Goal: Information Seeking & Learning: Learn about a topic

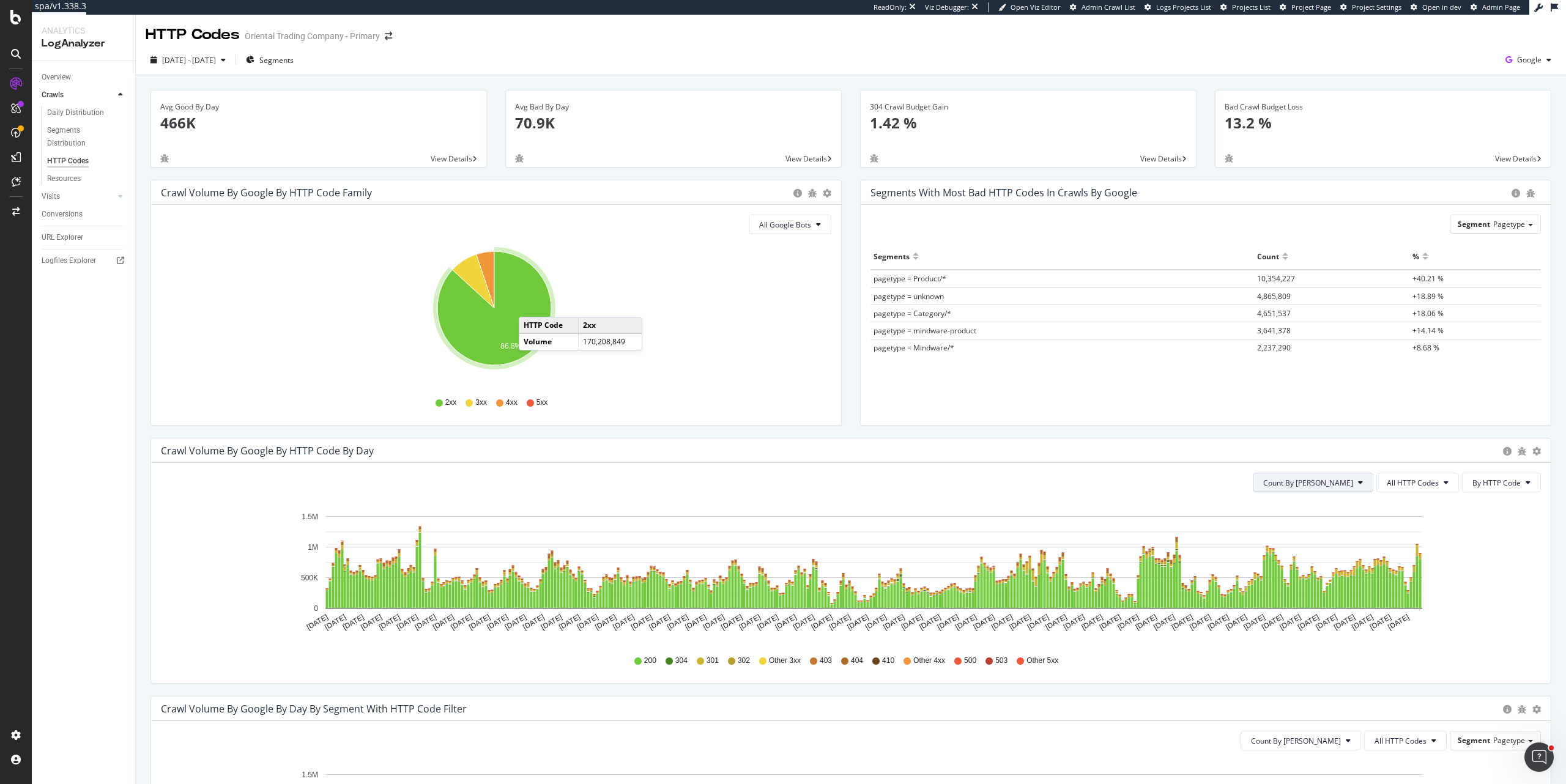
click at [1348, 481] on button "Count By [PERSON_NAME]" at bounding box center [1313, 482] width 121 height 20
click at [1426, 489] on button "All HTTP Codes" at bounding box center [1417, 482] width 82 height 20
click at [1496, 489] on button "By HTTP Code" at bounding box center [1501, 482] width 79 height 20
click at [1428, 493] on div "Count By Day All HTTP Codes By HTTP Code Hold CTRL while clicking to filter the…" at bounding box center [851, 572] width 1399 height 220
click at [1426, 484] on span "All HTTP Codes" at bounding box center [1412, 483] width 52 height 10
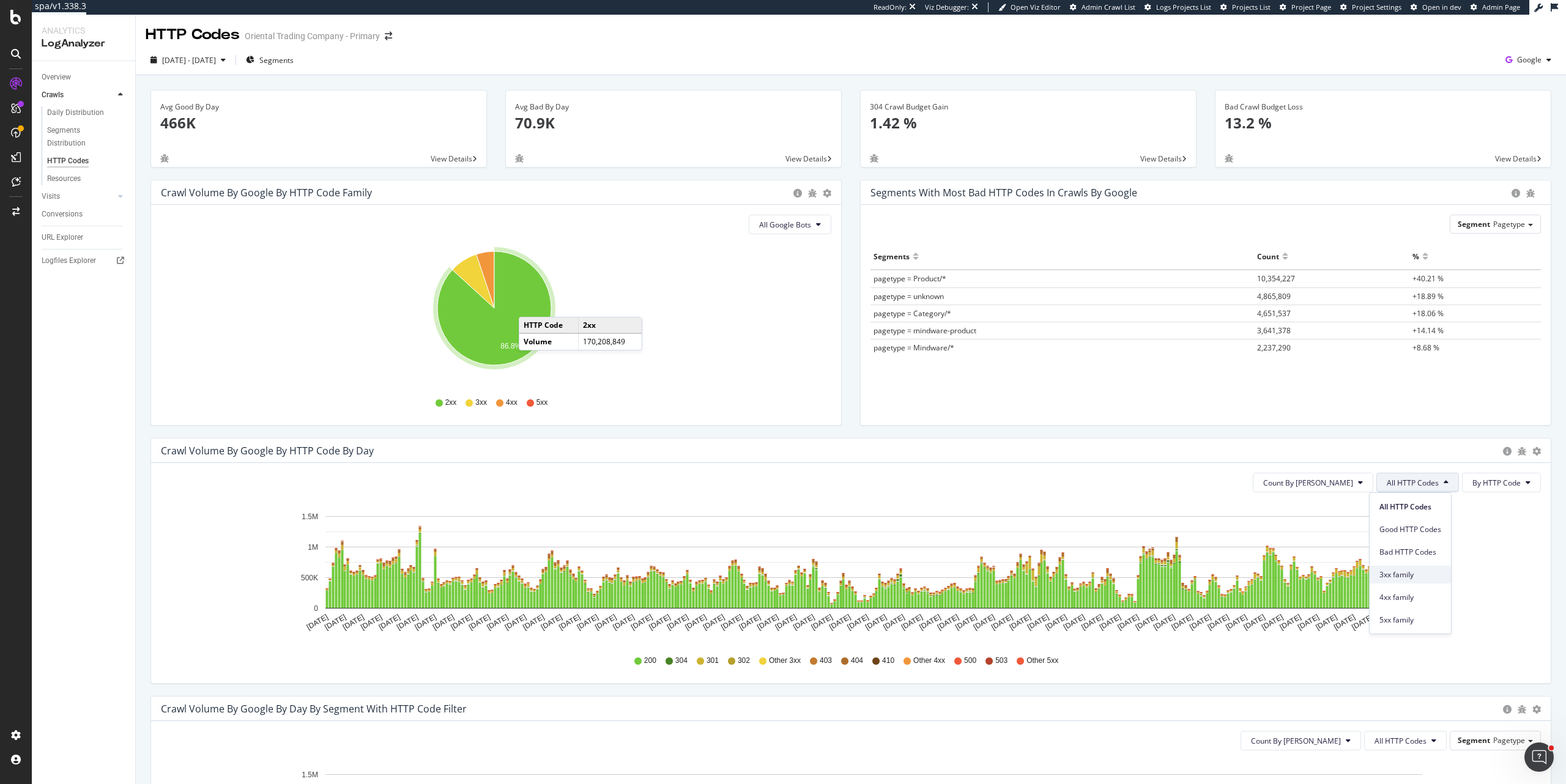
click at [1424, 569] on span "3xx family" at bounding box center [1410, 575] width 62 height 11
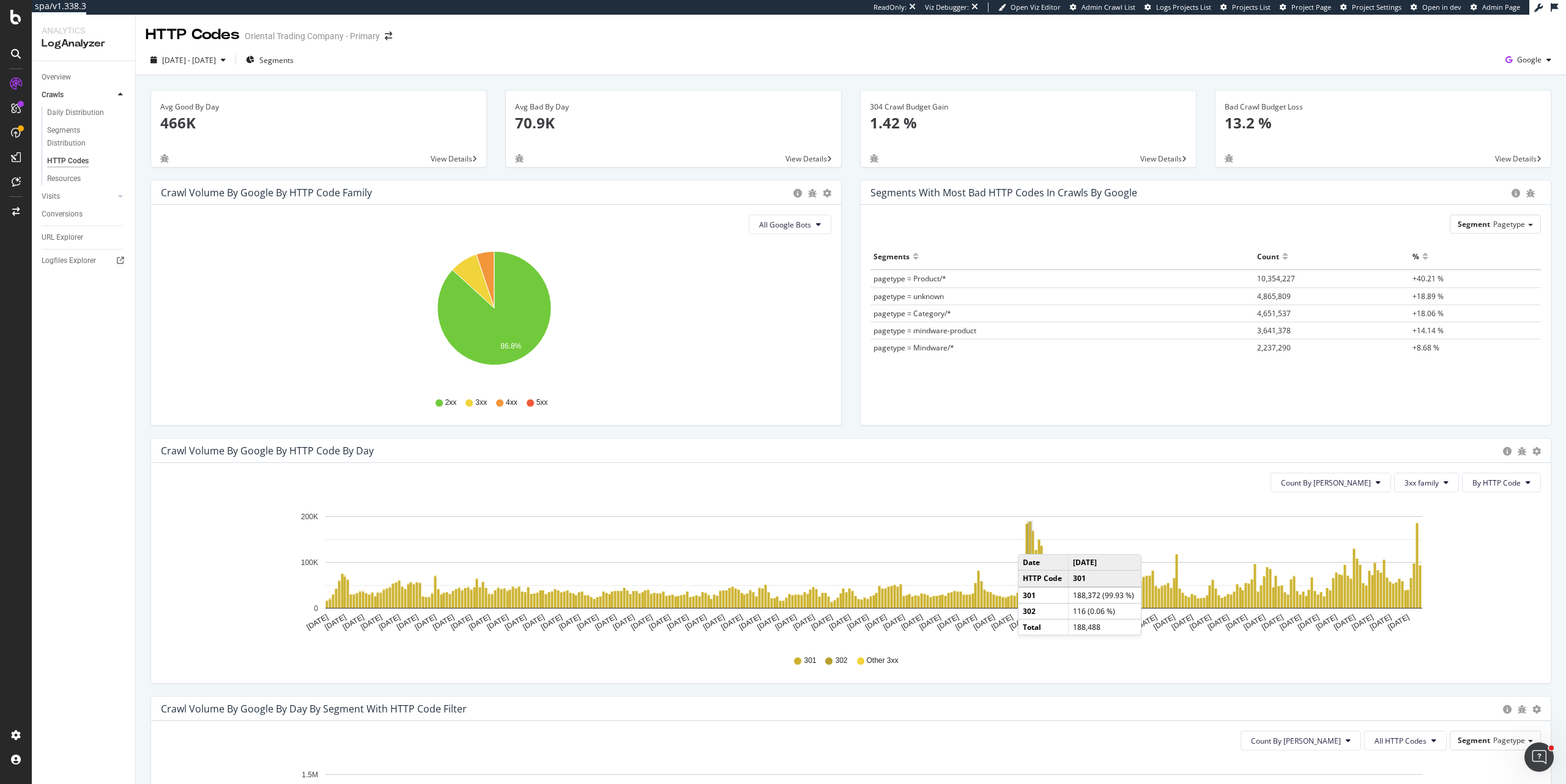
click at [1030, 542] on rect "A chart." at bounding box center [1030, 565] width 2 height 86
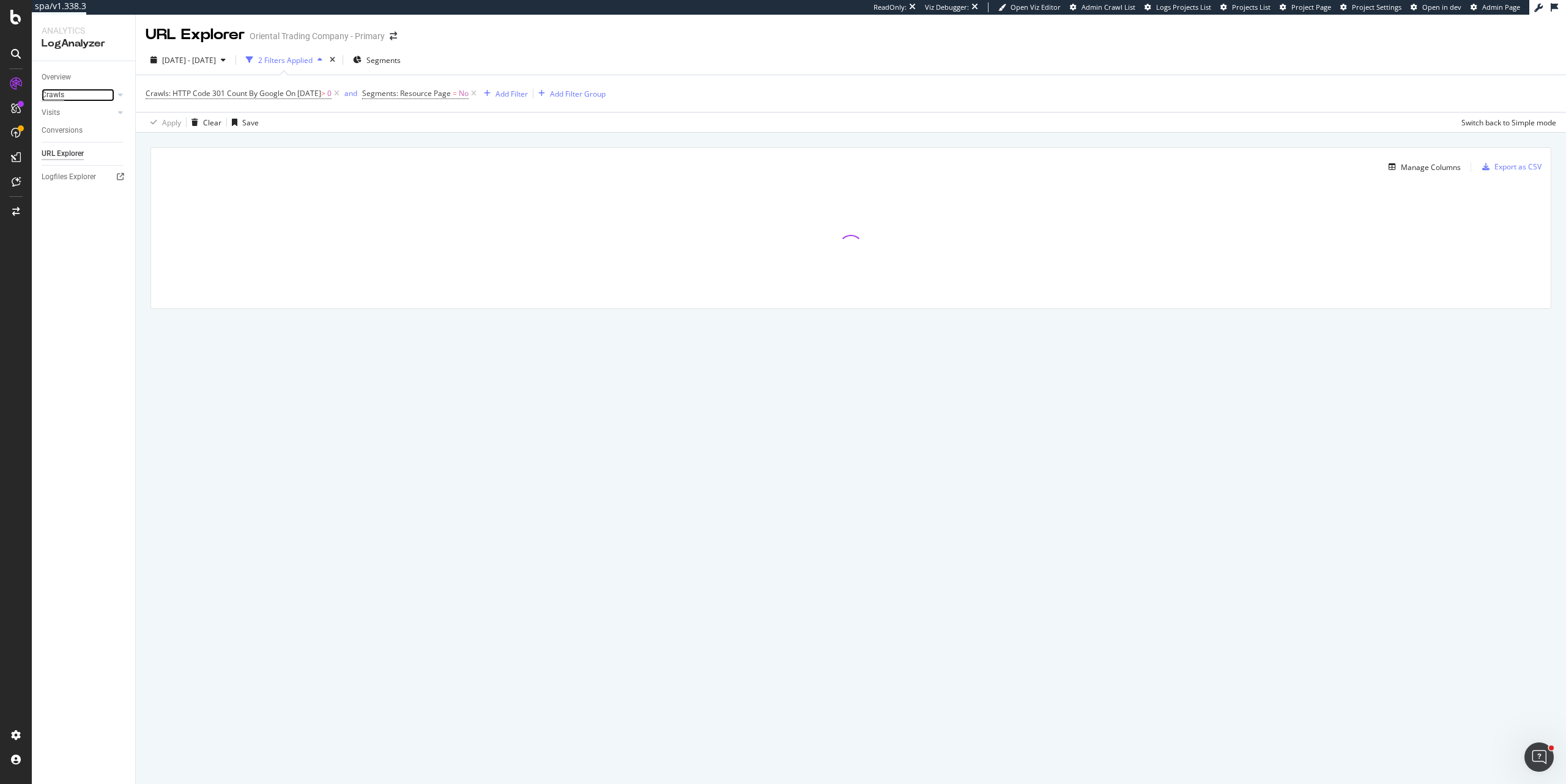
click at [60, 95] on div "Crawls" at bounding box center [52, 95] width 23 height 13
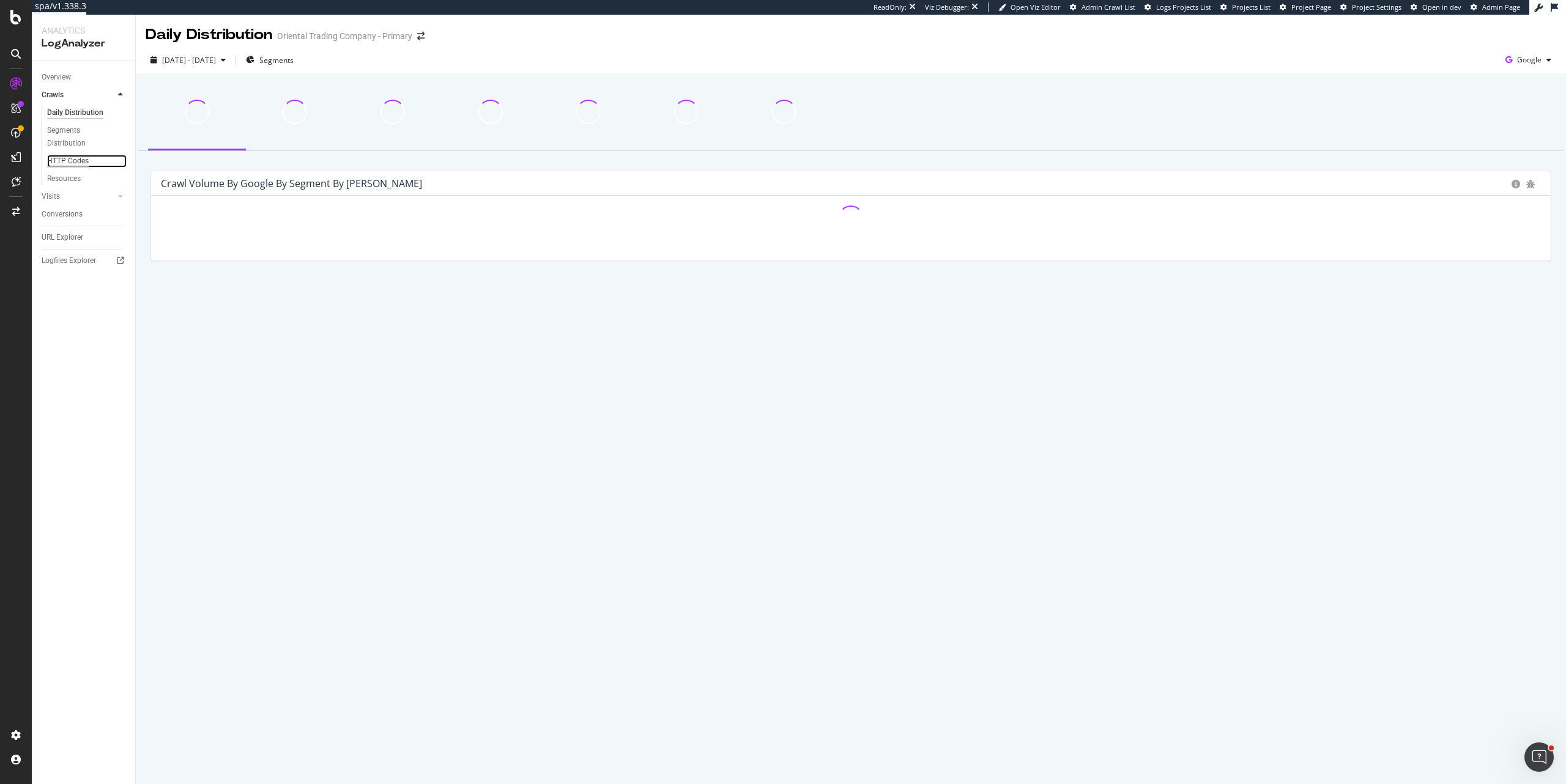
click at [79, 161] on div "HTTP Codes" at bounding box center [68, 161] width 41 height 13
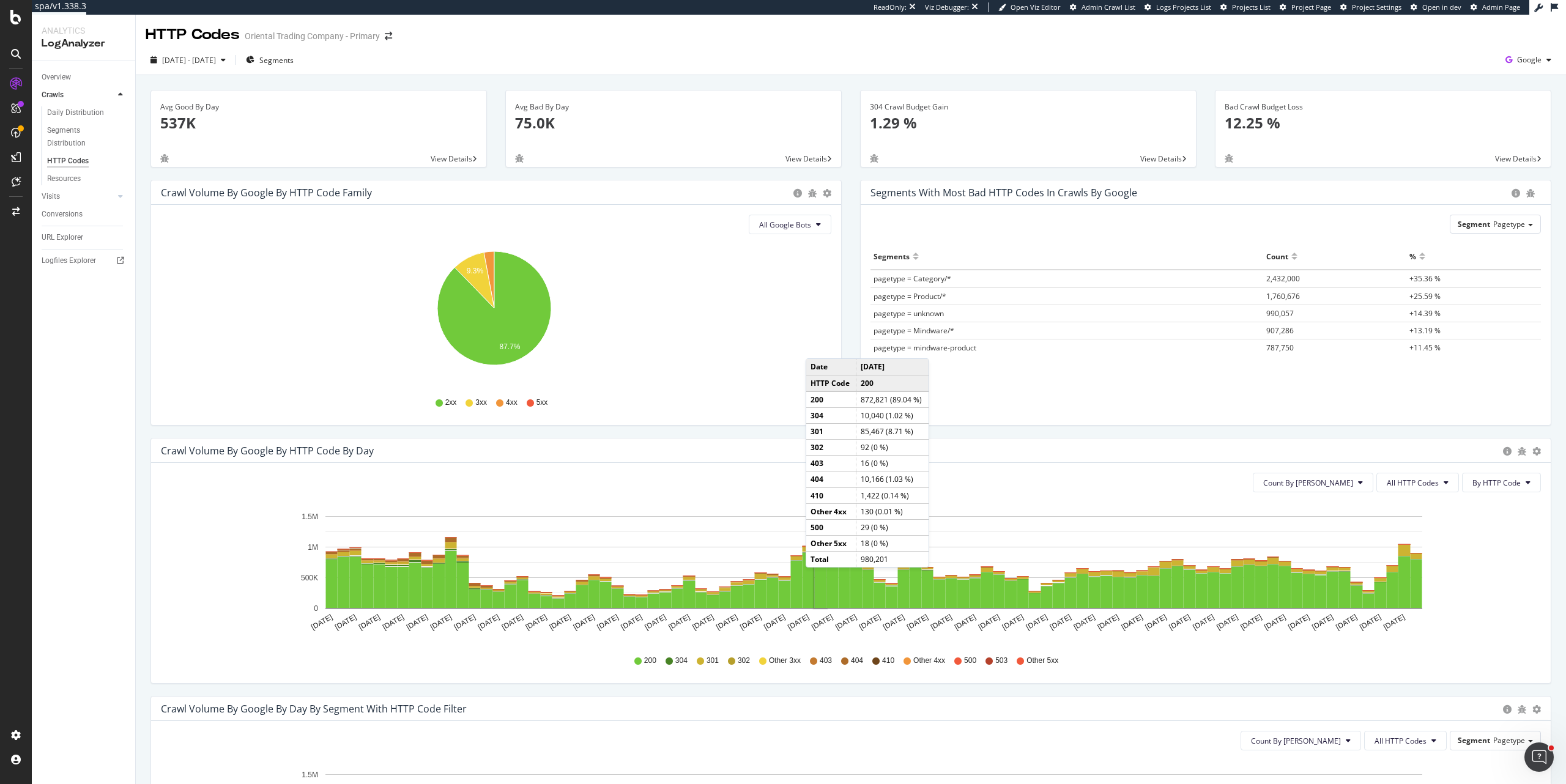
click at [818, 580] on rect "A chart." at bounding box center [821, 581] width 12 height 52
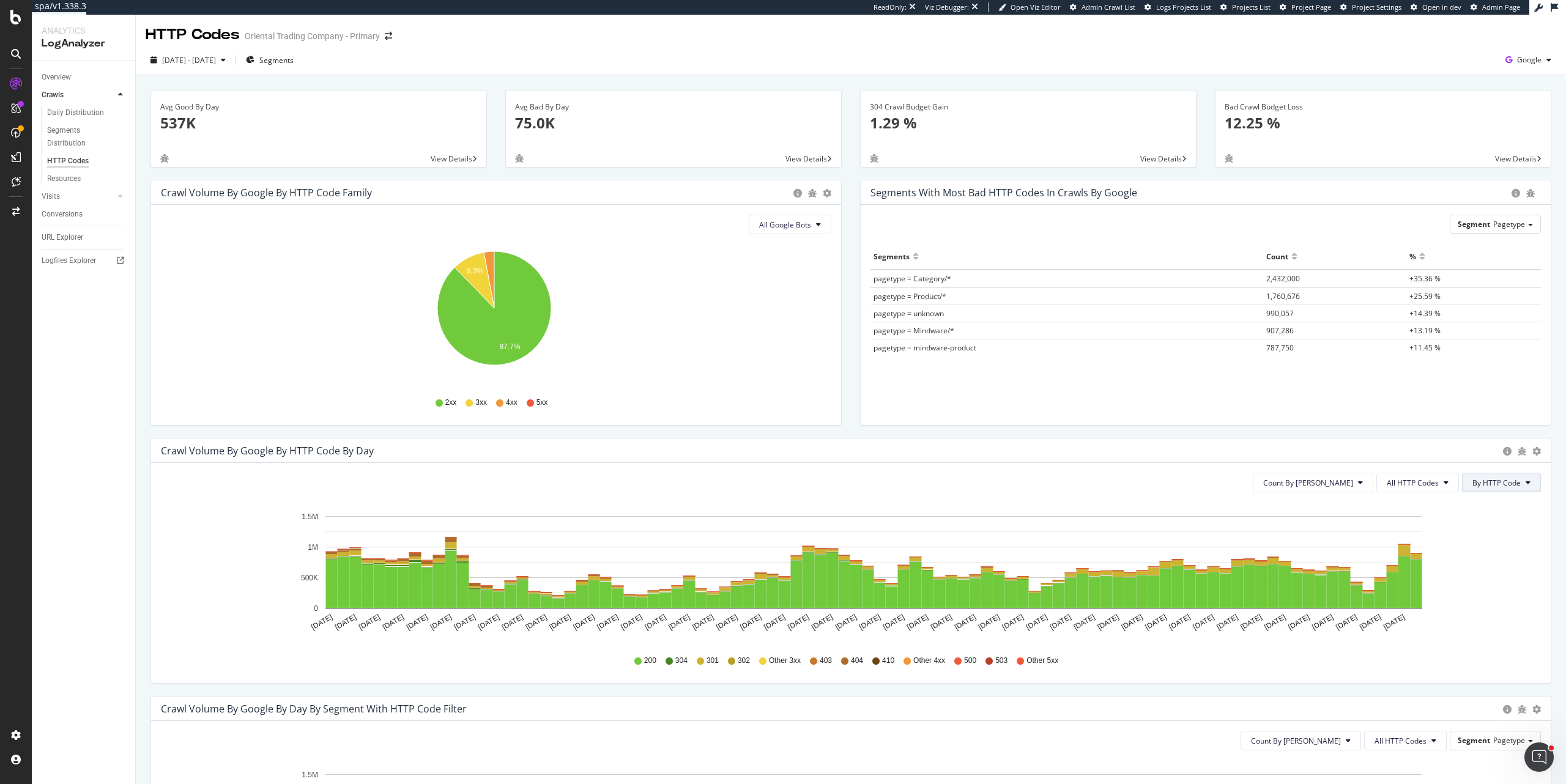
click at [1512, 489] on button "By HTTP Code" at bounding box center [1501, 482] width 79 height 20
click at [1412, 489] on button "All HTTP Codes" at bounding box center [1417, 482] width 82 height 20
click at [1427, 573] on span "3xx family" at bounding box center [1410, 575] width 62 height 11
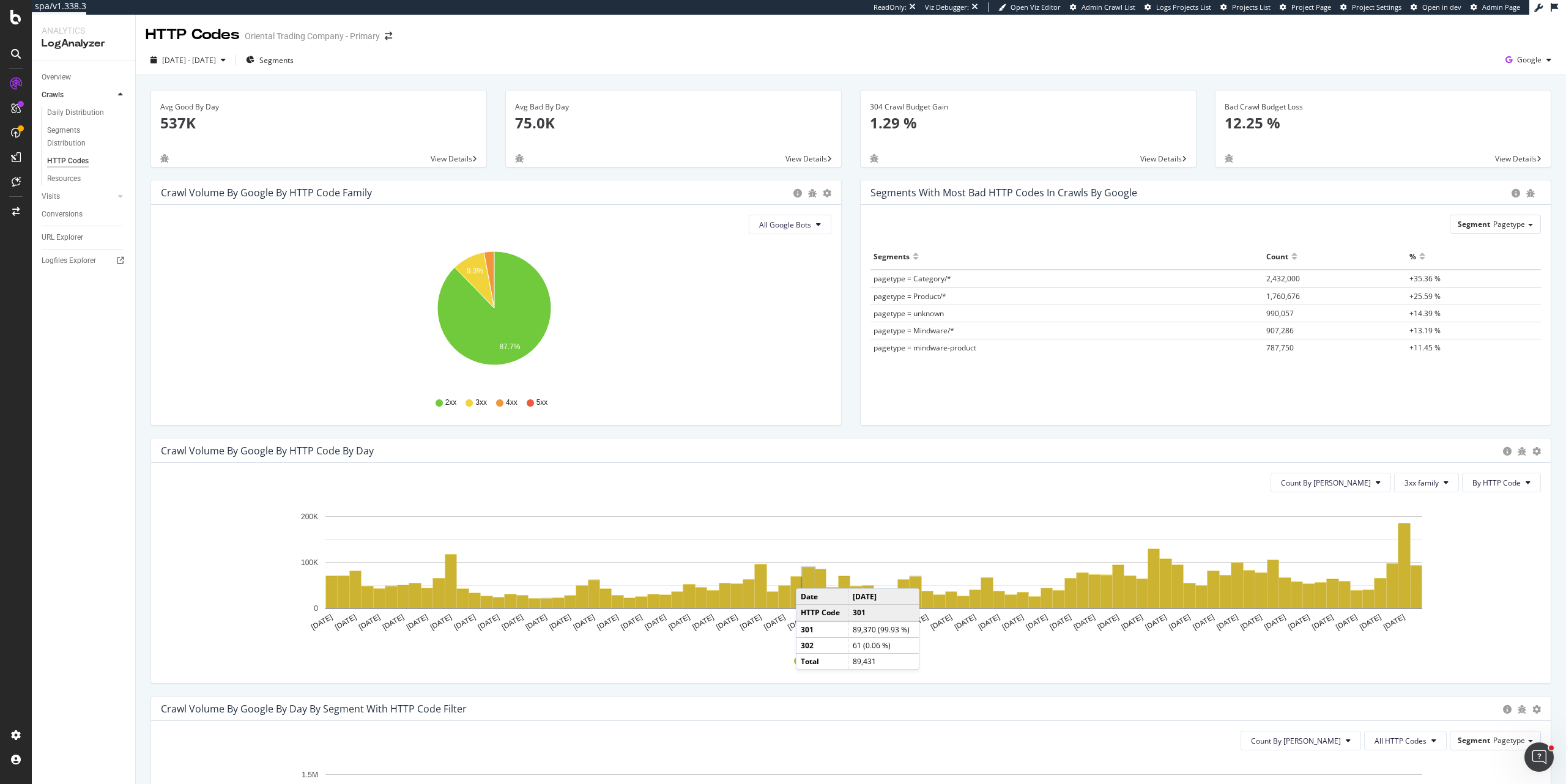
click at [808, 576] on rect "A chart." at bounding box center [808, 587] width 12 height 40
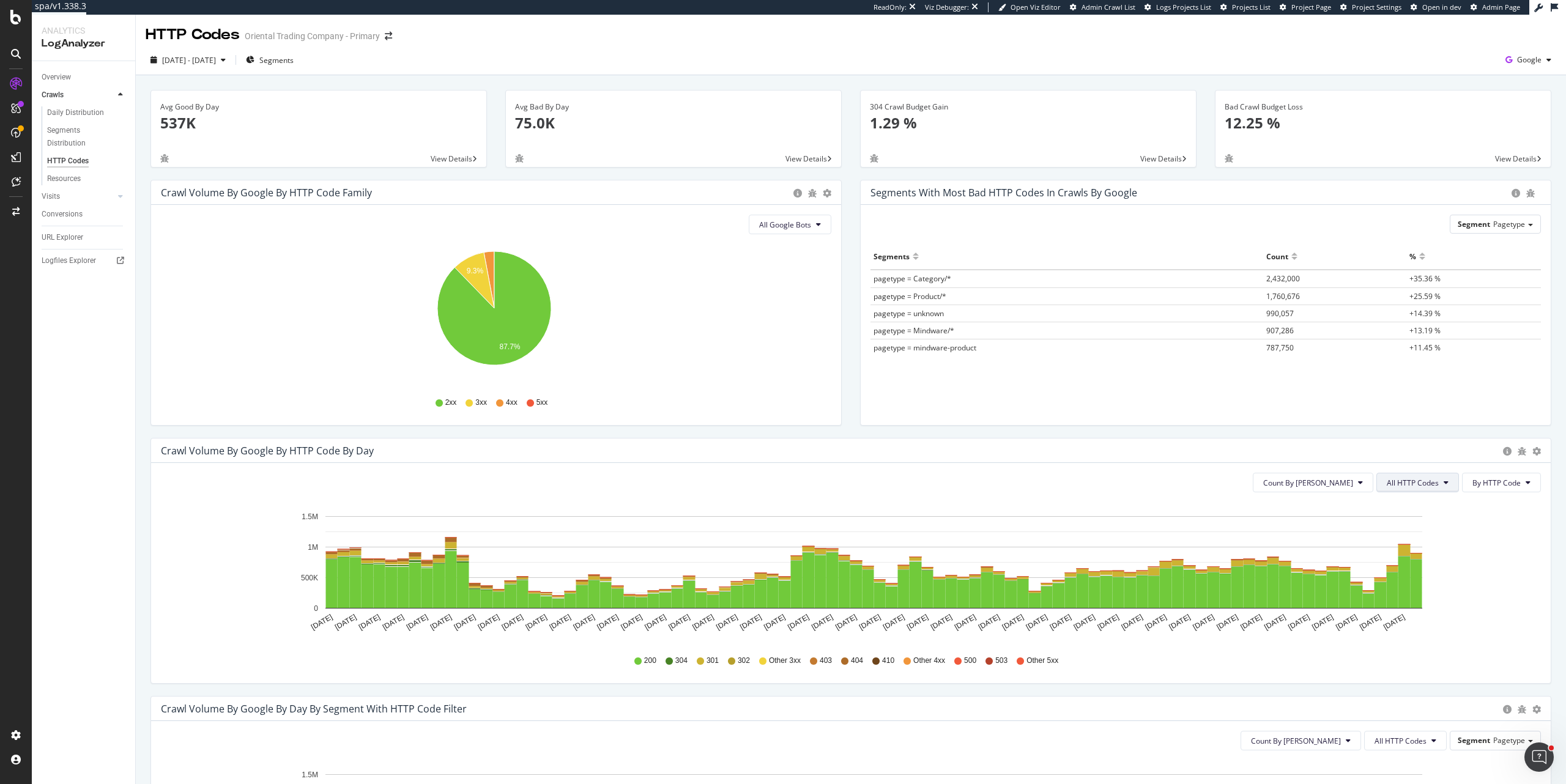
click at [1413, 481] on span "All HTTP Codes" at bounding box center [1412, 483] width 52 height 10
click at [1423, 575] on span "3xx family" at bounding box center [1410, 575] width 62 height 11
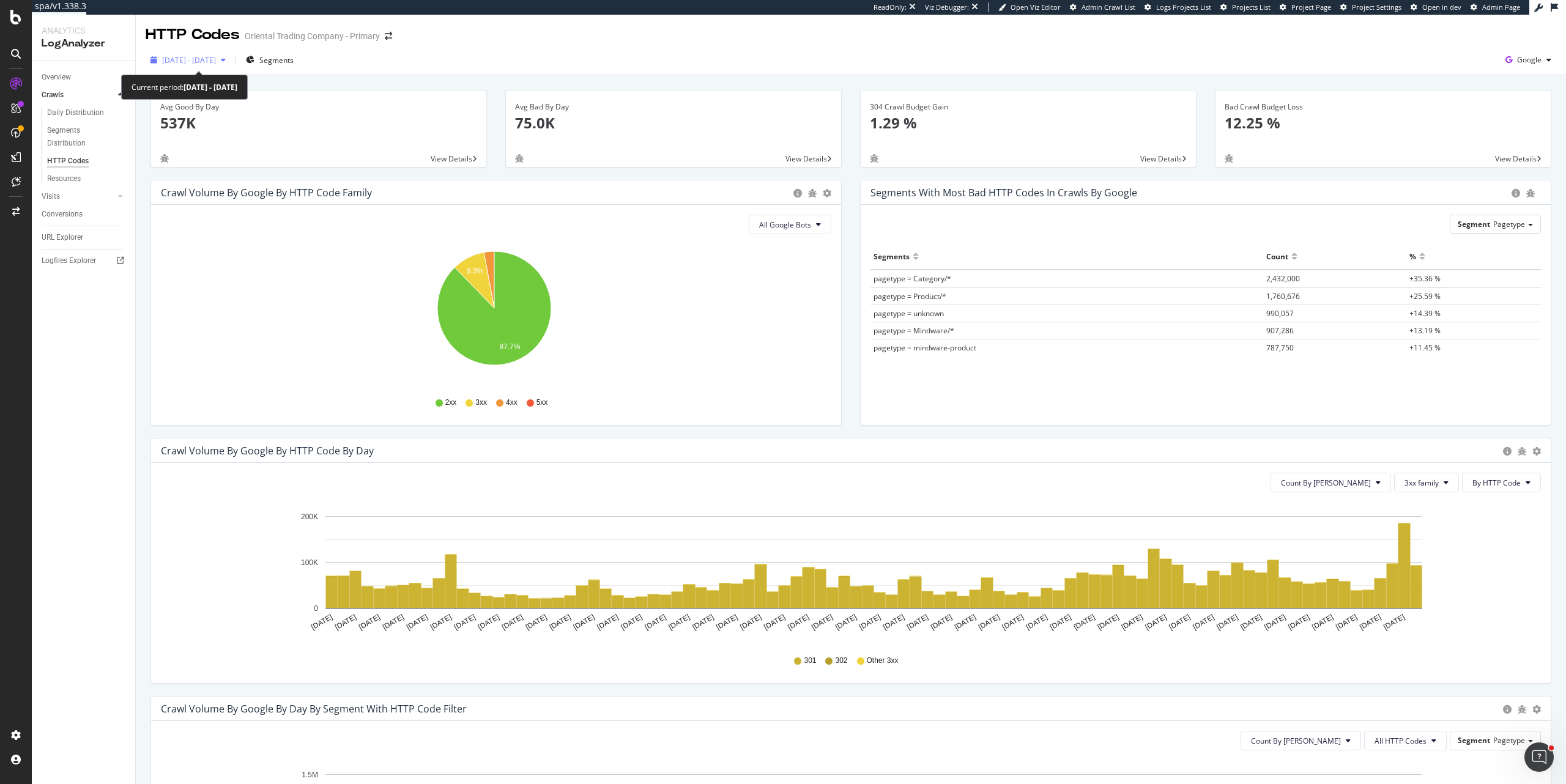
click at [204, 58] on span "[DATE] - [DATE]" at bounding box center [189, 60] width 54 height 10
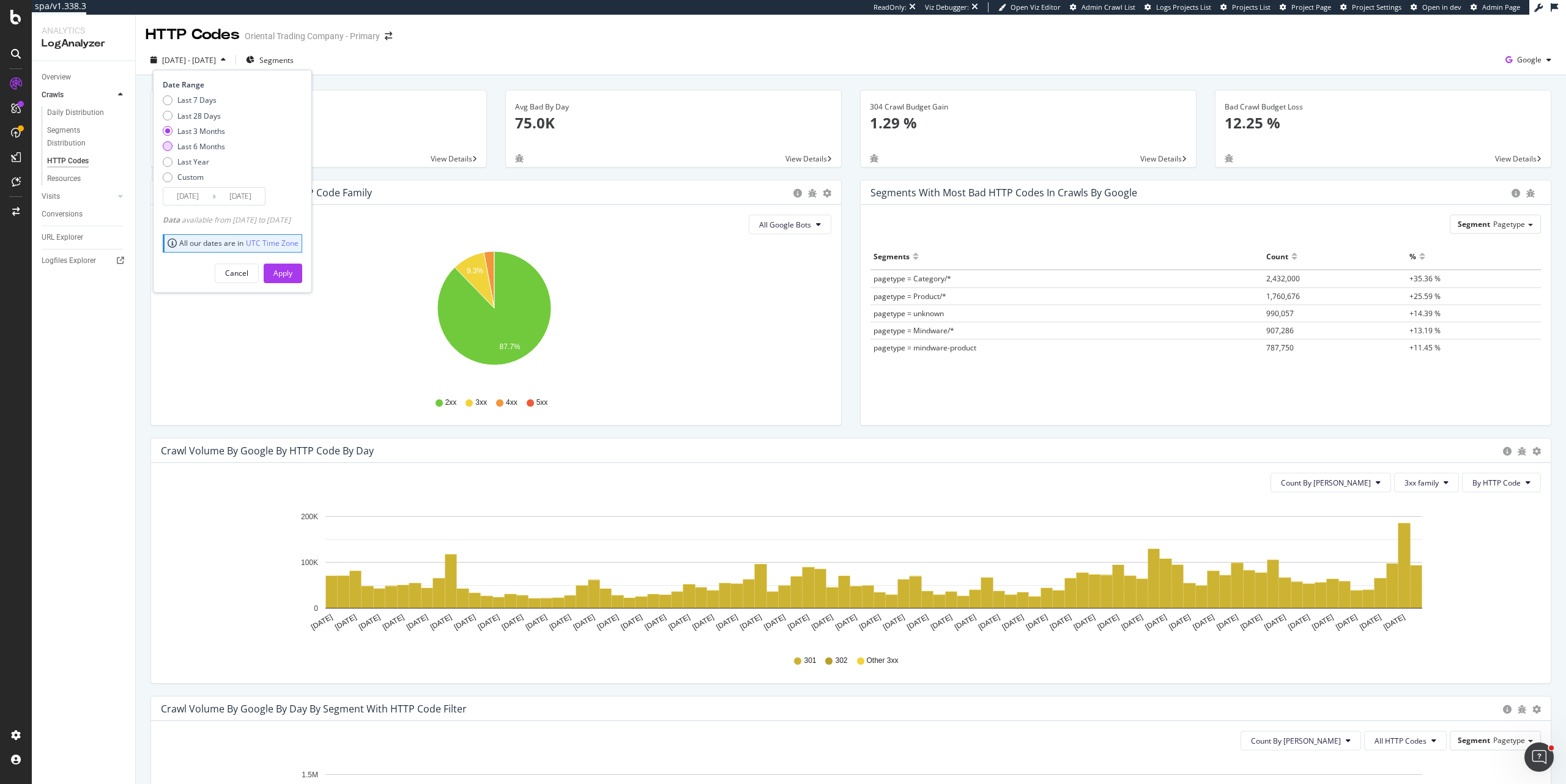
click at [215, 144] on div "Last 6 Months" at bounding box center [202, 146] width 48 height 10
click at [213, 132] on div "Last 3 Months" at bounding box center [202, 131] width 48 height 10
type input "[DATE]"
click at [1206, 540] on rect "A chart." at bounding box center [873, 561] width 1097 height 92
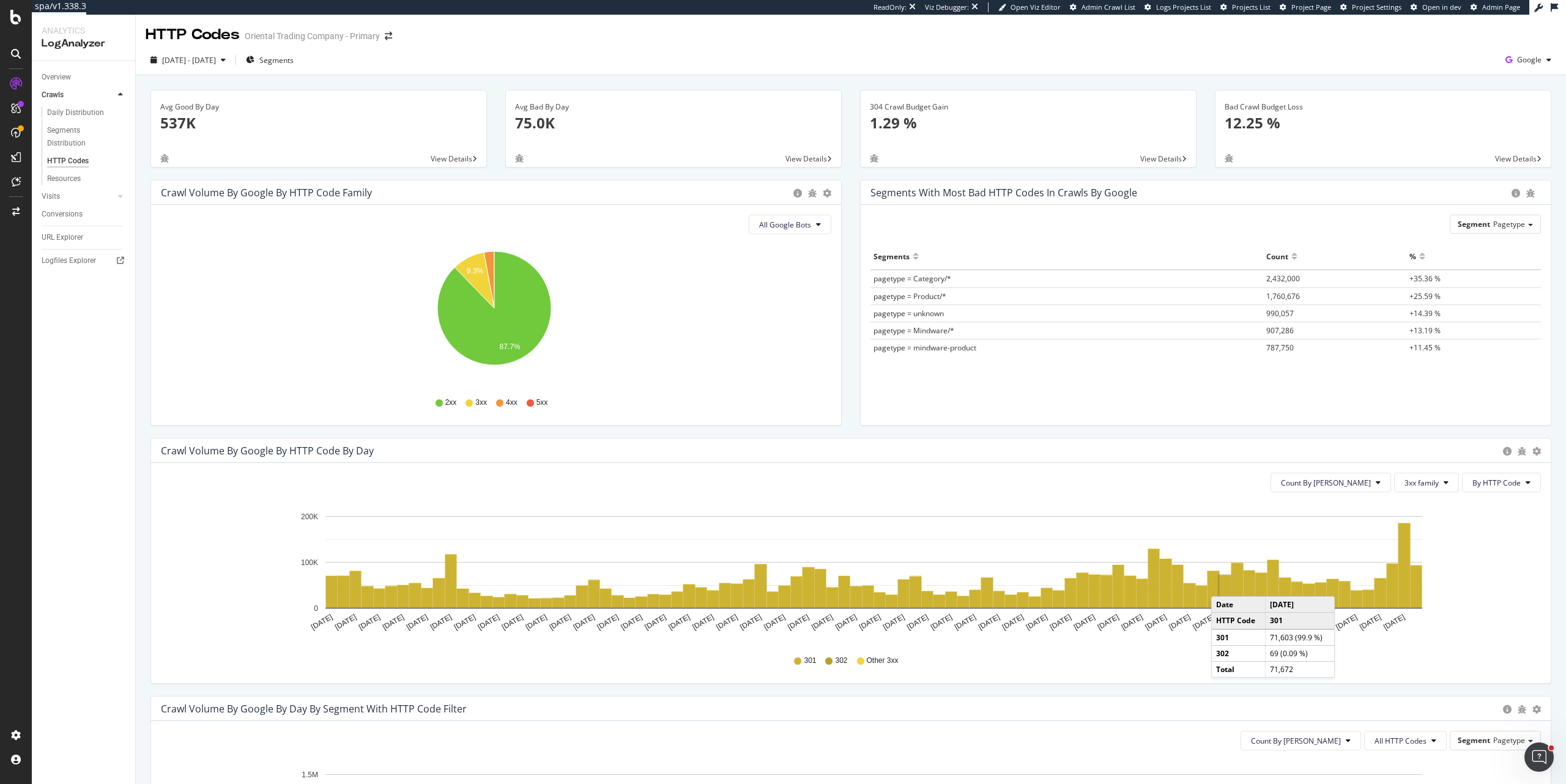
click at [1223, 584] on rect "A chart." at bounding box center [1225, 591] width 12 height 33
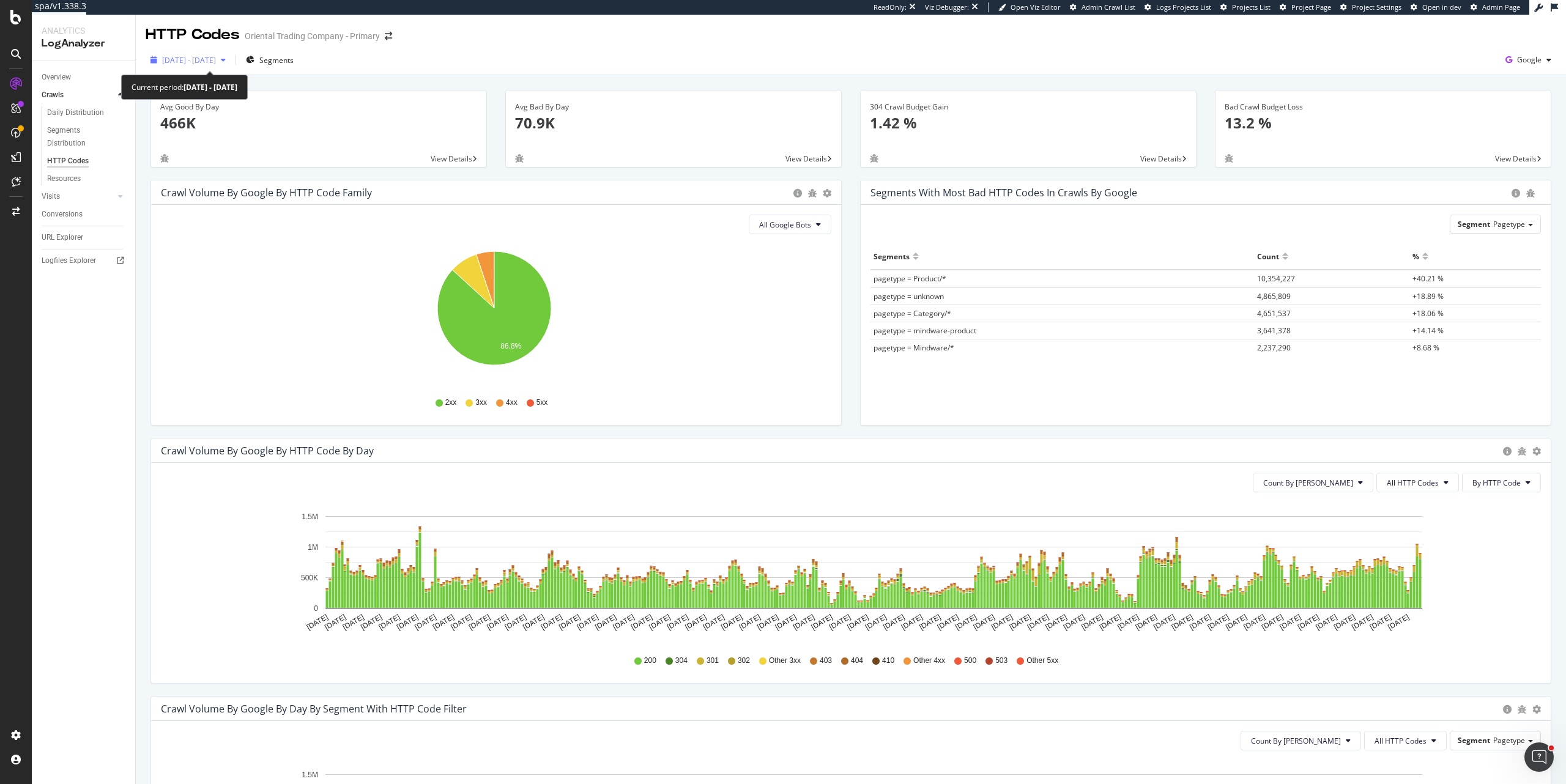
click at [216, 63] on span "[DATE] - [DATE]" at bounding box center [189, 60] width 54 height 10
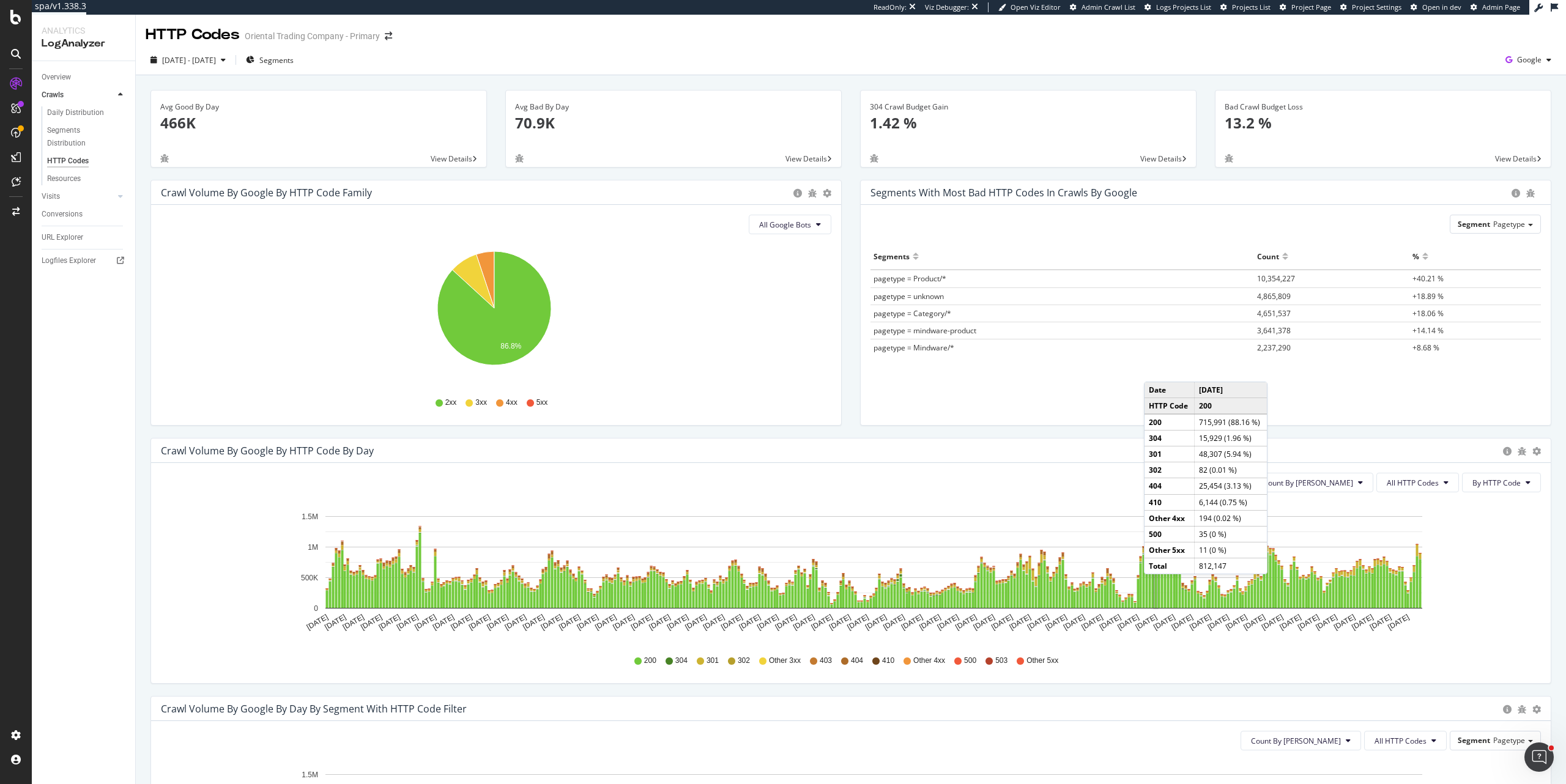
click at [1156, 586] on rect "A chart." at bounding box center [1156, 586] width 2 height 44
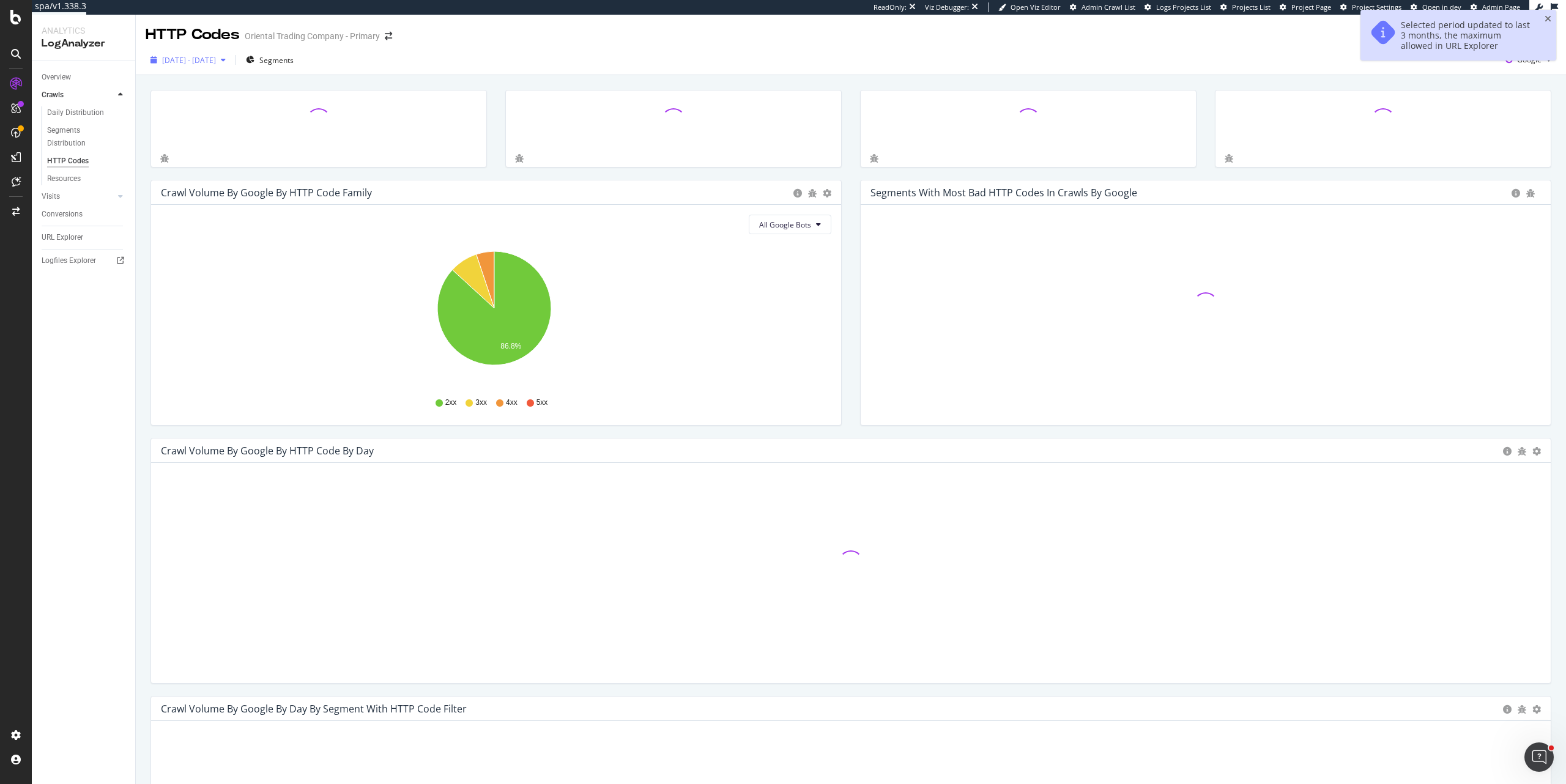
click at [216, 57] on span "[DATE] - [DATE]" at bounding box center [189, 60] width 54 height 10
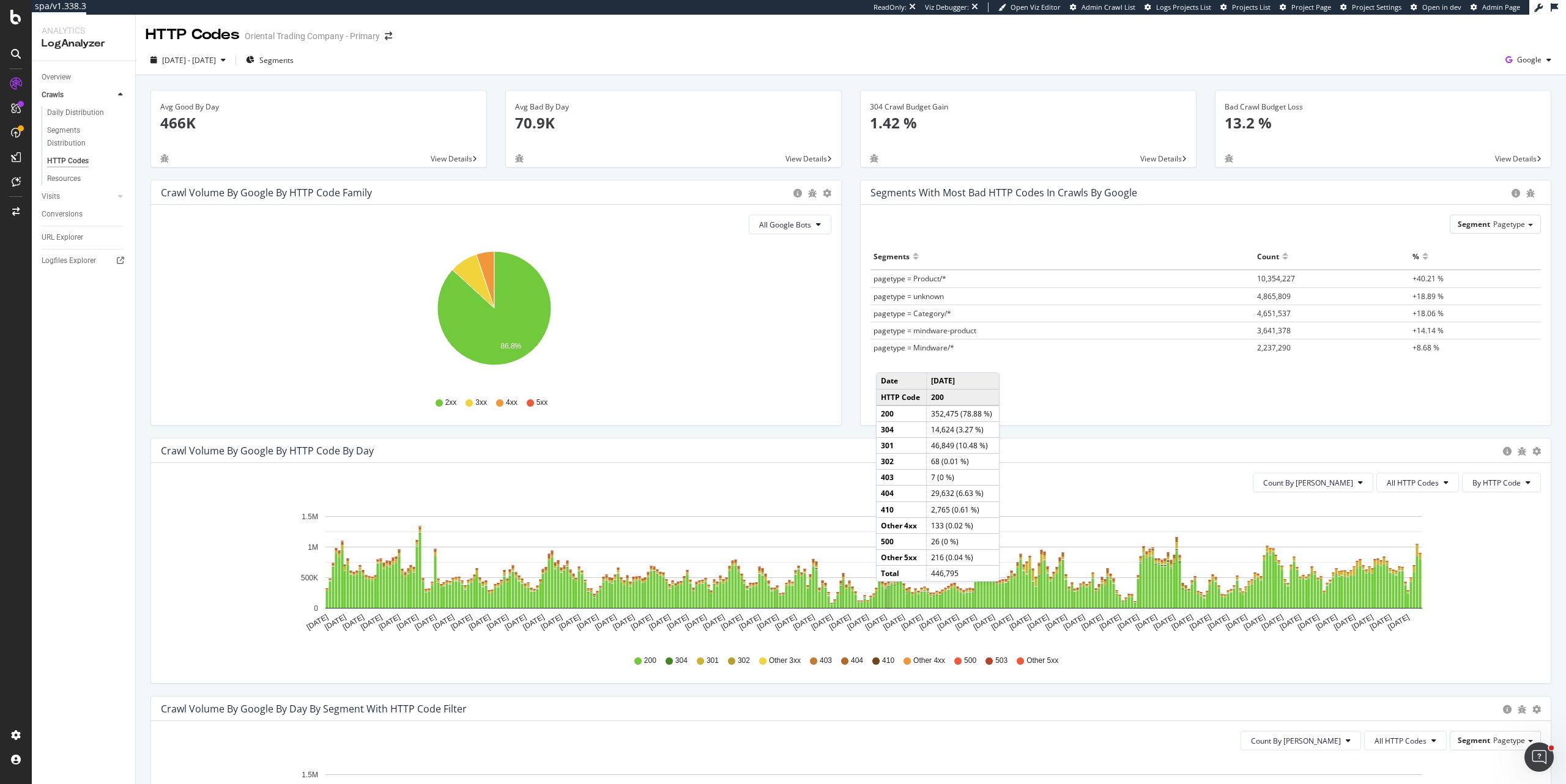
click at [889, 593] on rect "A chart." at bounding box center [889, 597] width 2 height 21
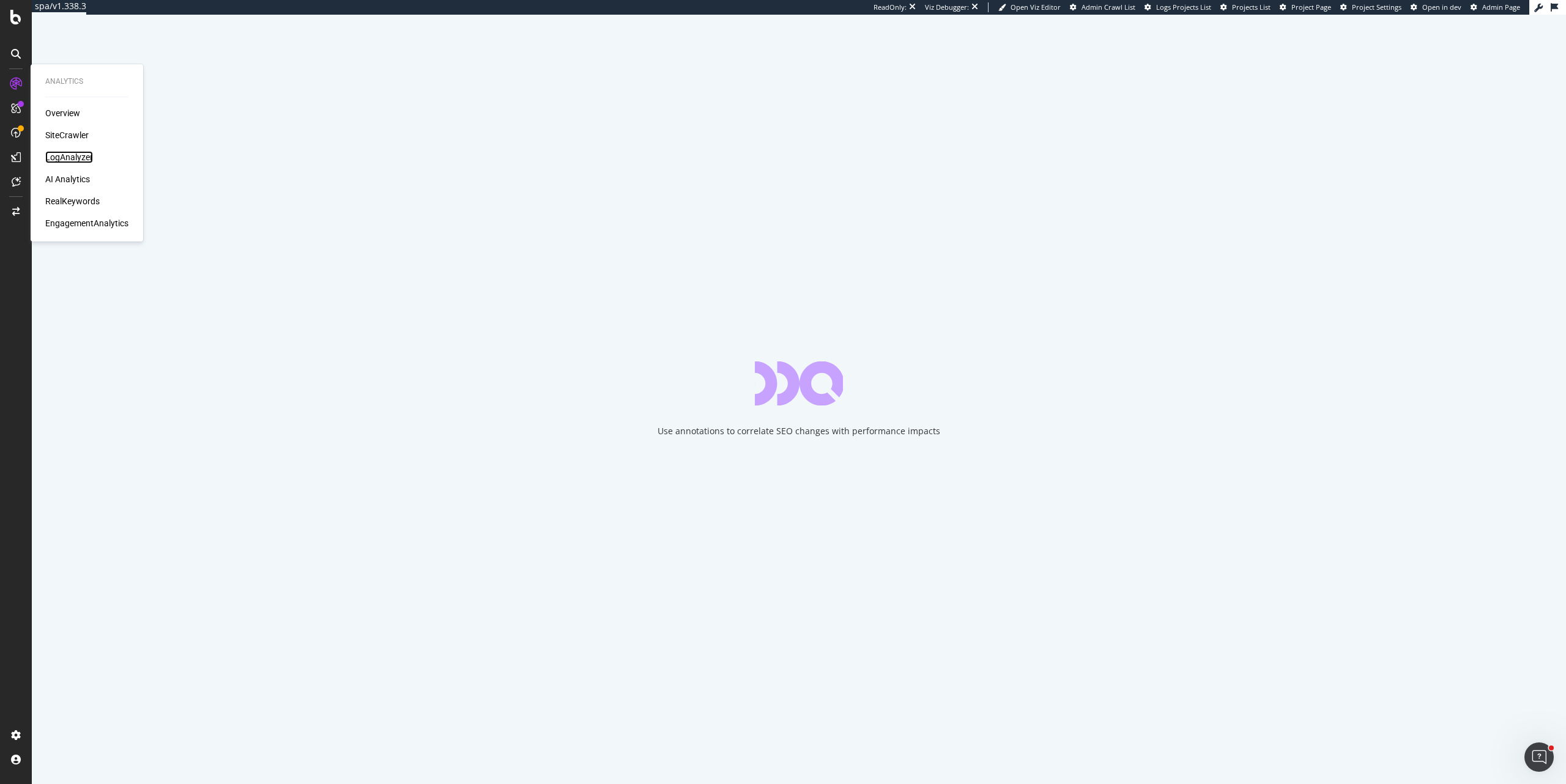
click at [72, 159] on div "LogAnalyzer" at bounding box center [69, 157] width 48 height 12
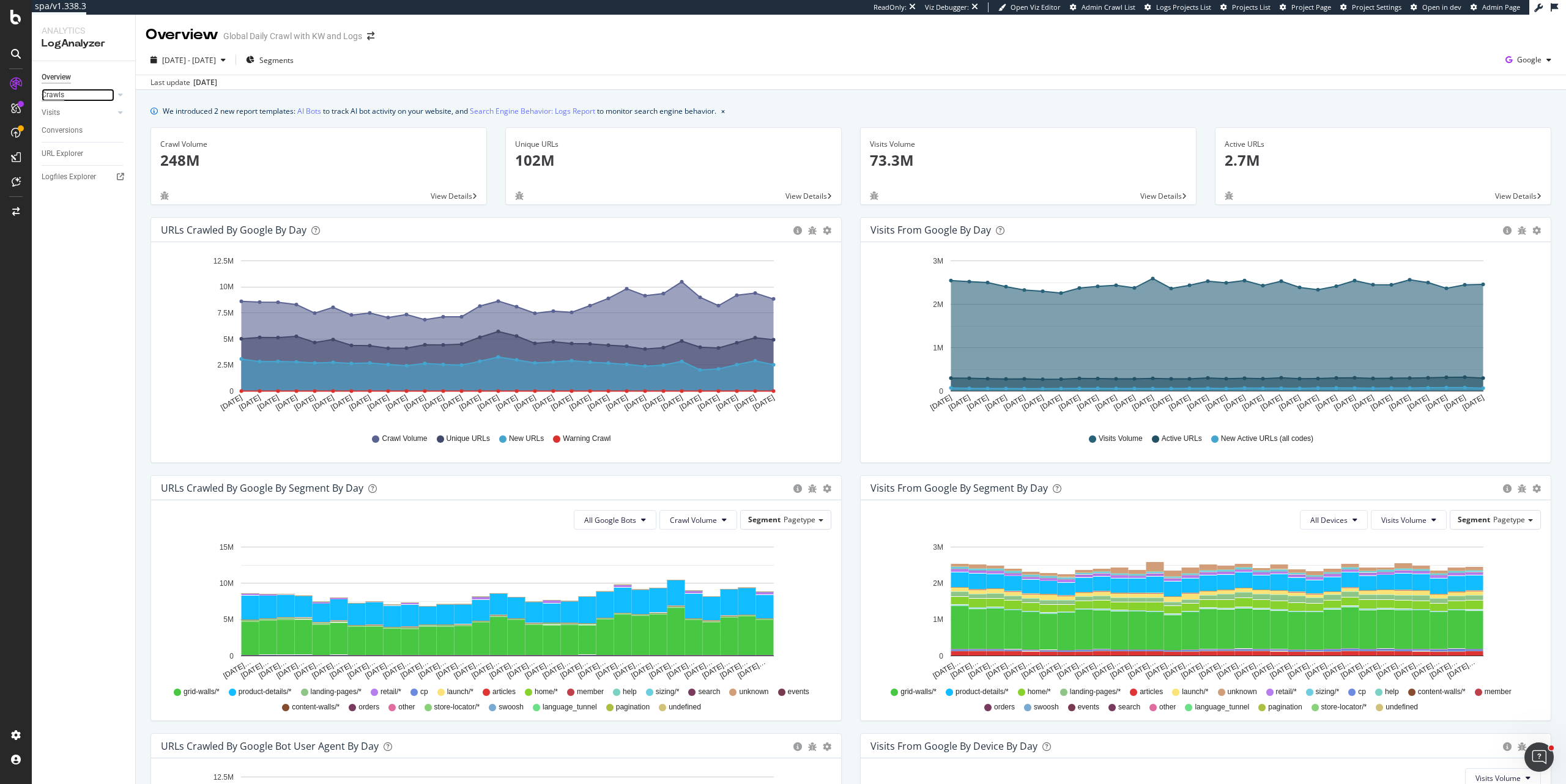
click at [55, 98] on div "Crawls" at bounding box center [52, 95] width 23 height 13
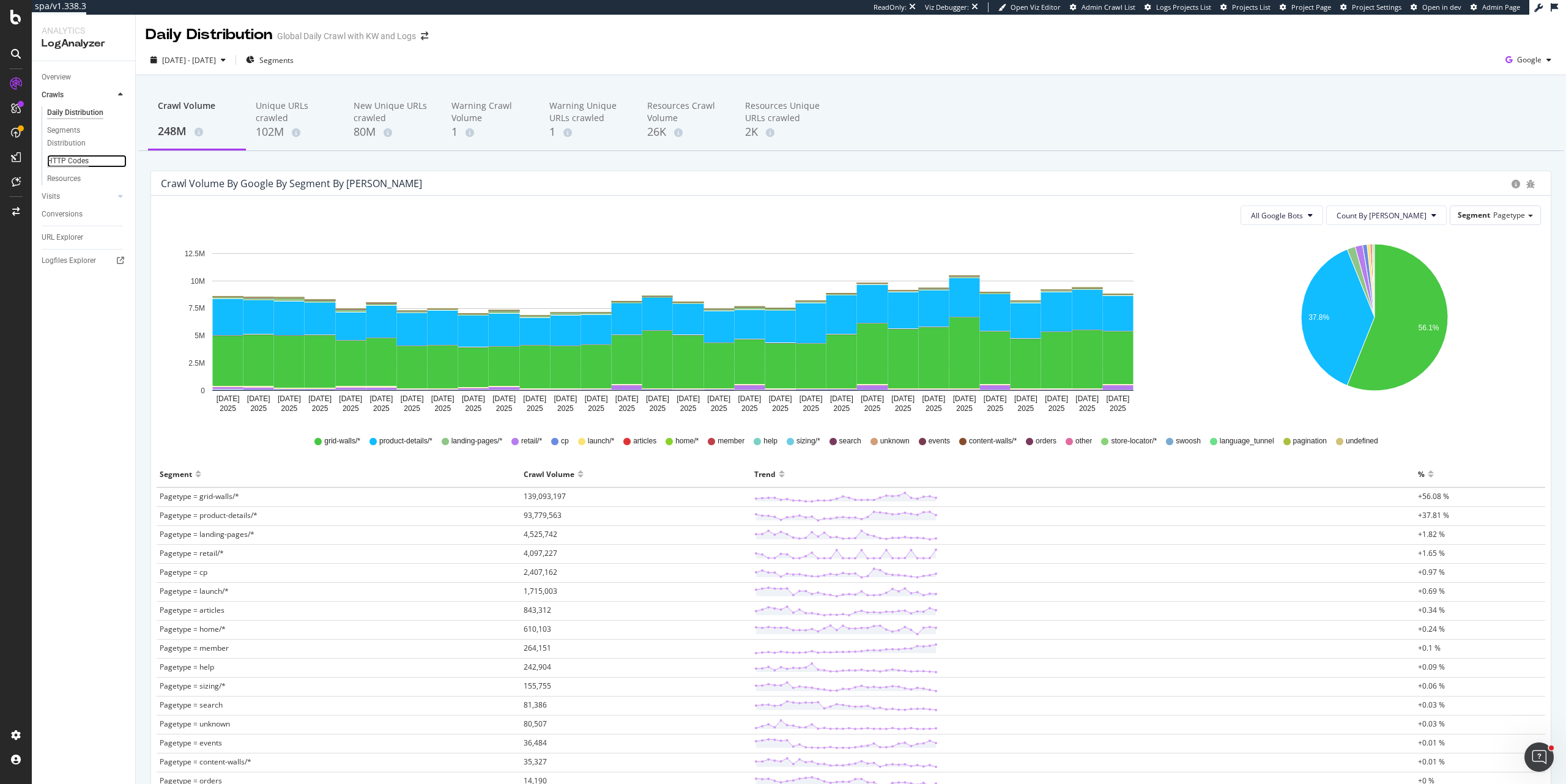
click at [79, 165] on div "HTTP Codes" at bounding box center [68, 161] width 41 height 13
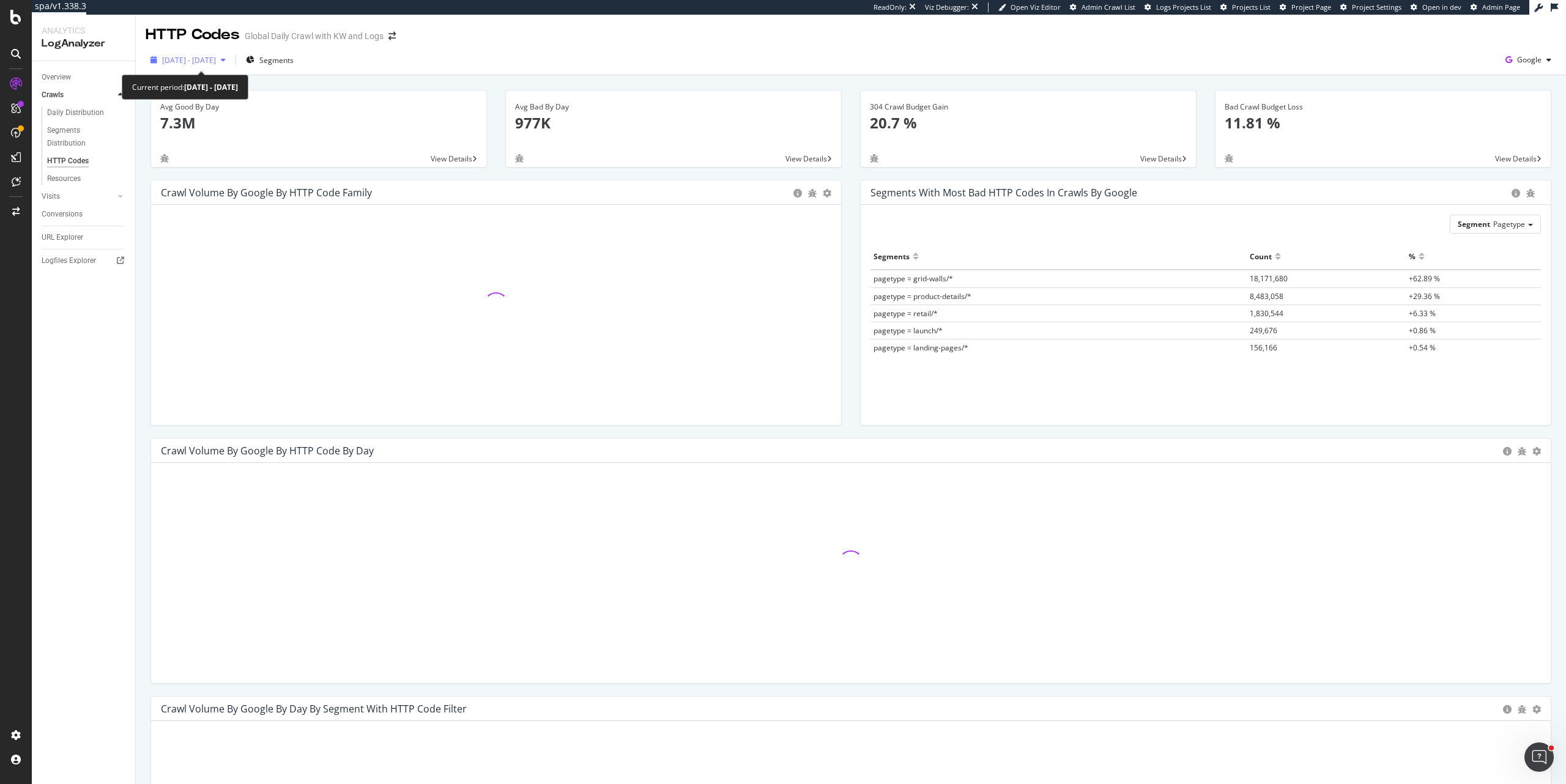
click at [181, 70] on button "2025 Sep. 7th - Oct. 6th" at bounding box center [188, 60] width 85 height 20
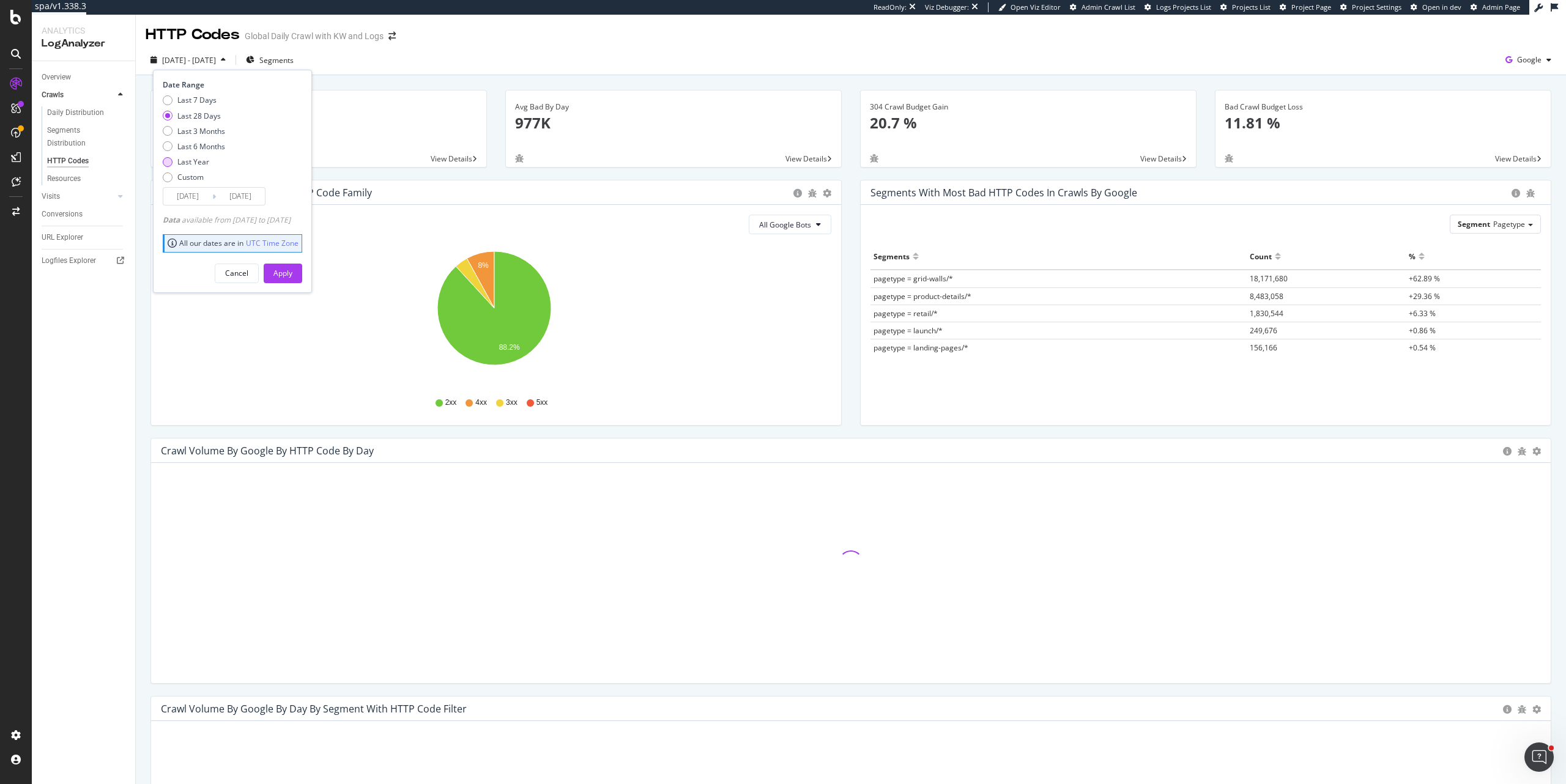
click at [193, 164] on div "Last Year" at bounding box center [194, 161] width 32 height 10
type input "2024/10/07"
click at [293, 274] on div "Apply" at bounding box center [283, 273] width 19 height 10
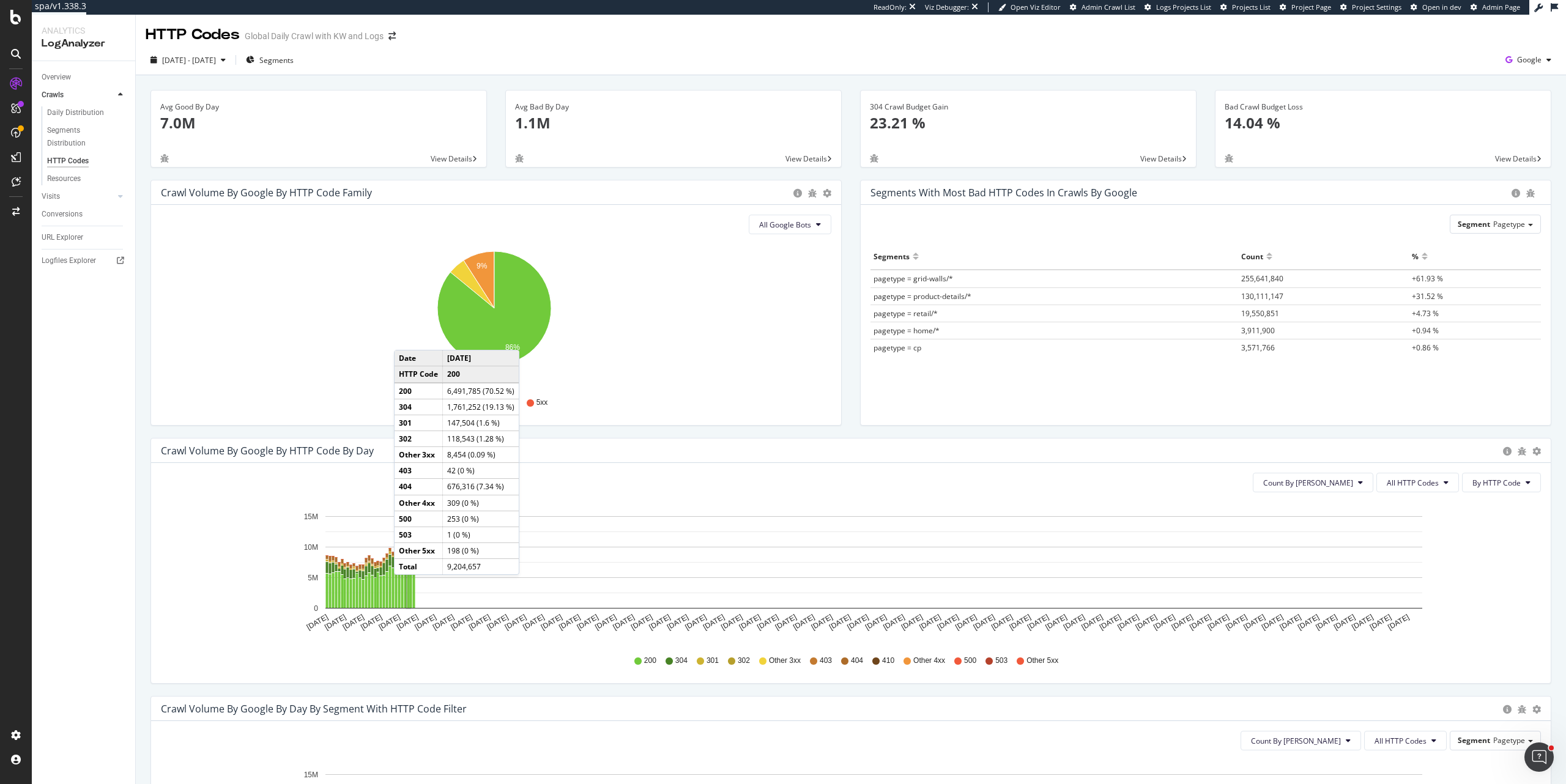
click at [406, 587] on rect "A chart." at bounding box center [408, 588] width 4 height 41
